Goal: Task Accomplishment & Management: Use online tool/utility

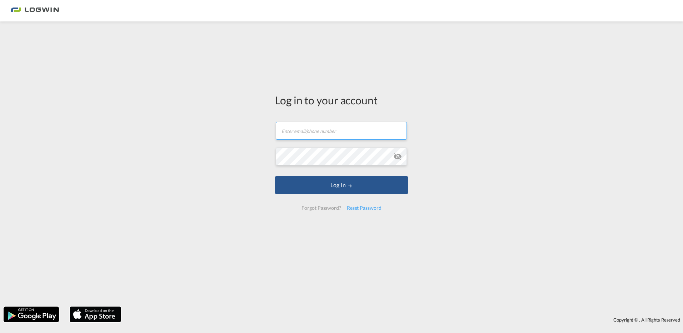
type input "[PERSON_NAME][EMAIL_ADDRESS][DOMAIN_NAME]"
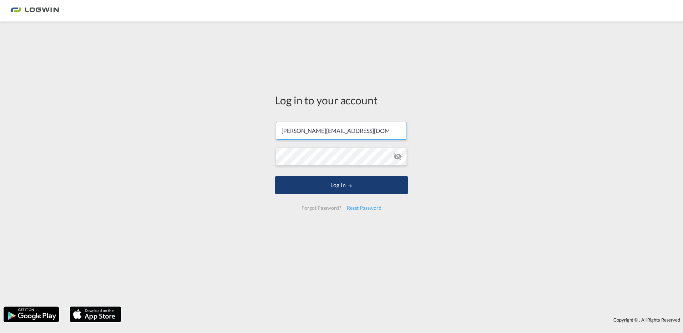
drag, startPoint x: 0, startPoint y: 0, endPoint x: 328, endPoint y: 181, distance: 374.7
click at [328, 181] on button "Log In" at bounding box center [341, 185] width 133 height 18
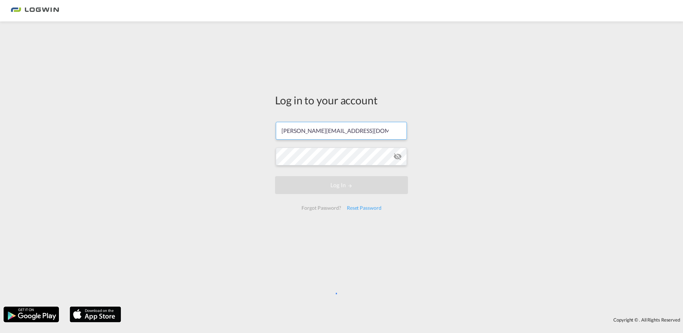
scroll to position [0, 3]
